Goal: Go to known website: Go to known website

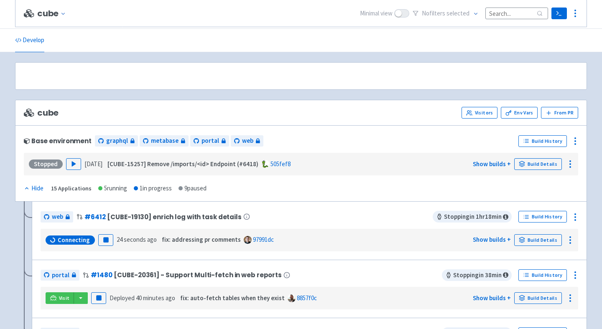
scroll to position [293, 0]
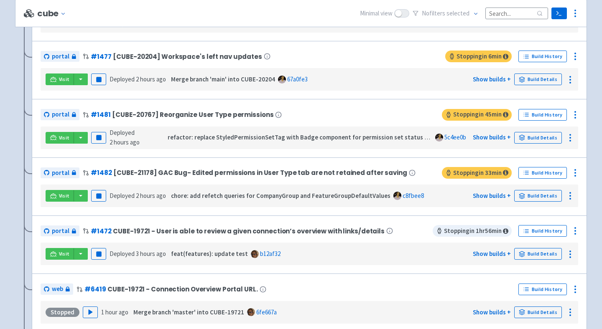
scroll to position [289, 0]
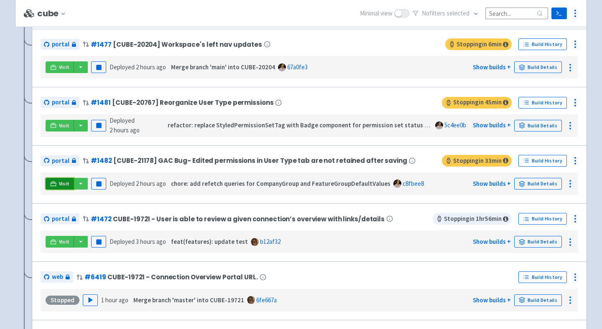
click at [63, 182] on span "Visit" at bounding box center [64, 183] width 11 height 7
